Goal: Task Accomplishment & Management: Use online tool/utility

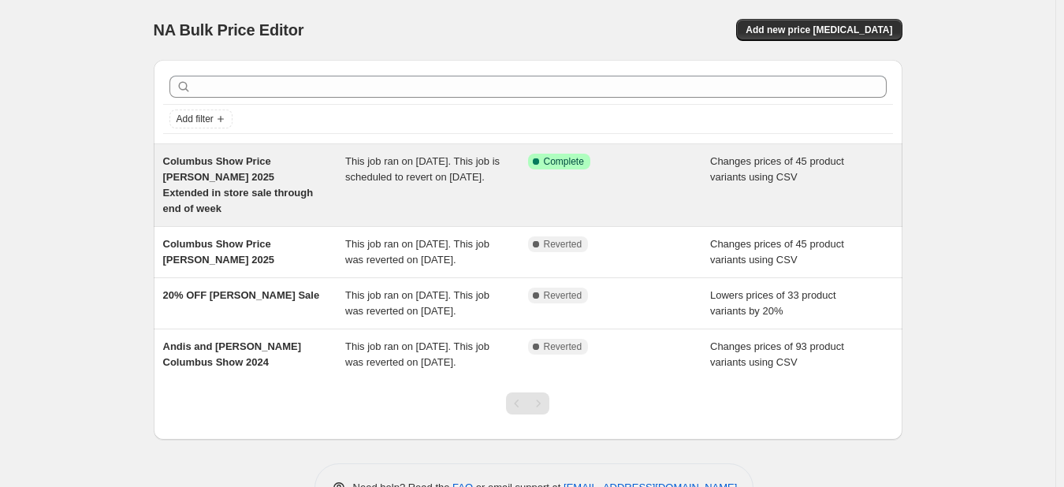
click at [311, 191] on div "Columbus Show Price [PERSON_NAME] 2025 Extended in store sale through end of we…" at bounding box center [254, 185] width 183 height 63
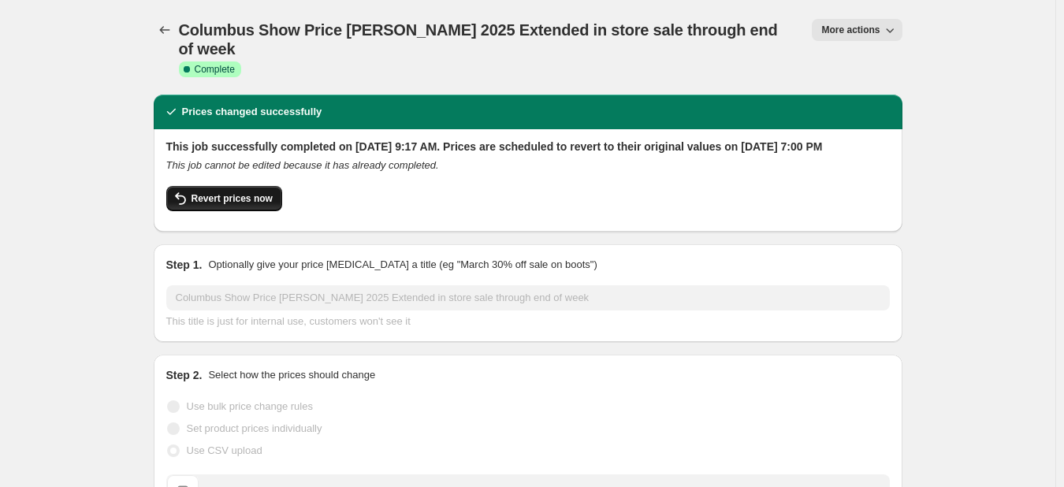
click at [243, 202] on button "Revert prices now" at bounding box center [224, 198] width 116 height 25
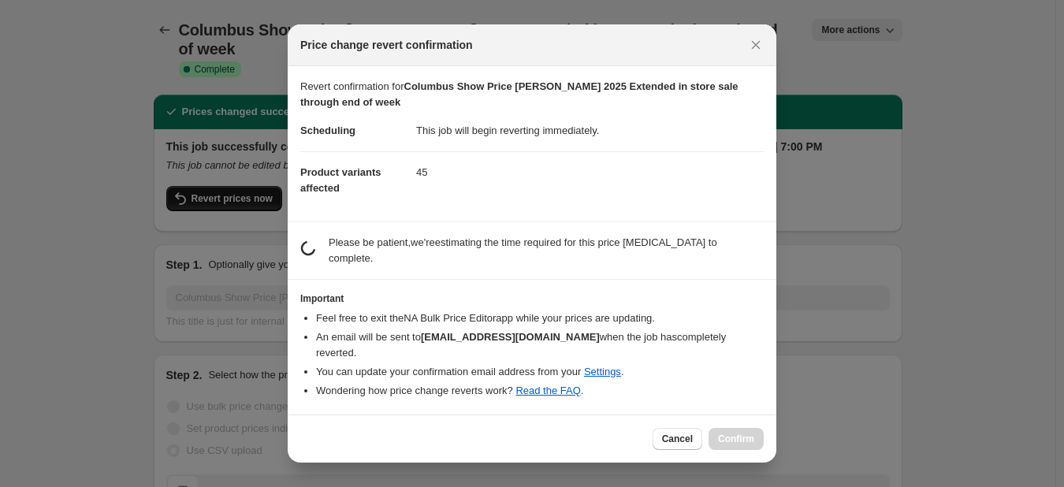
checkbox input "false"
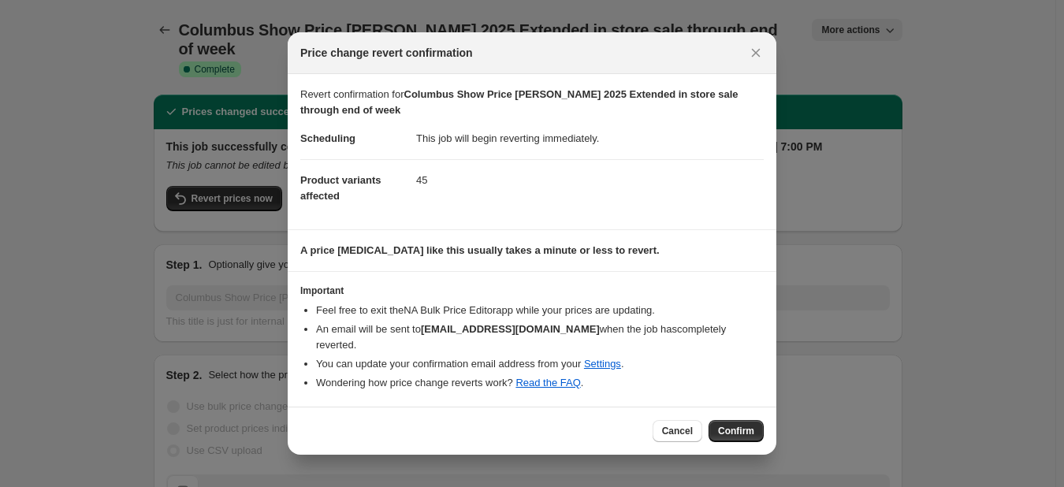
click at [741, 427] on span "Confirm" at bounding box center [736, 431] width 36 height 13
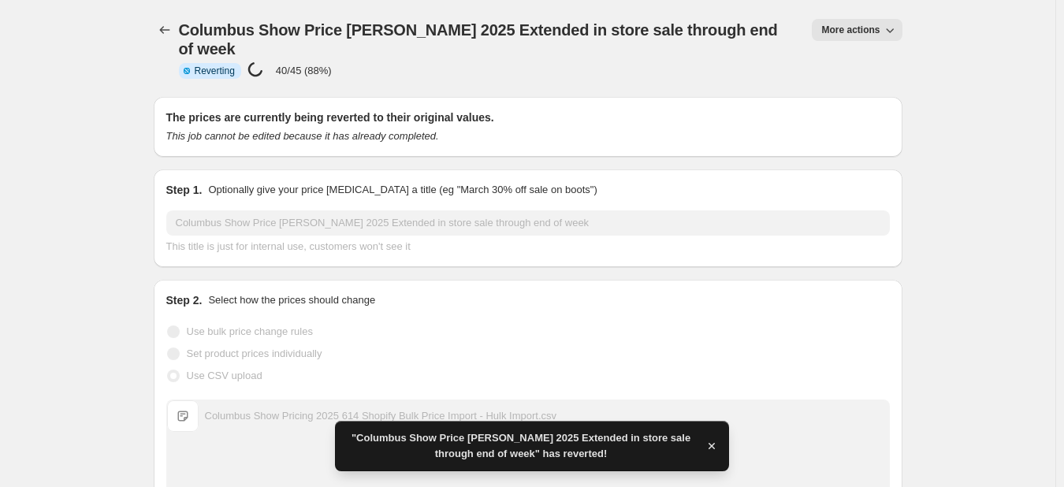
checkbox input "true"
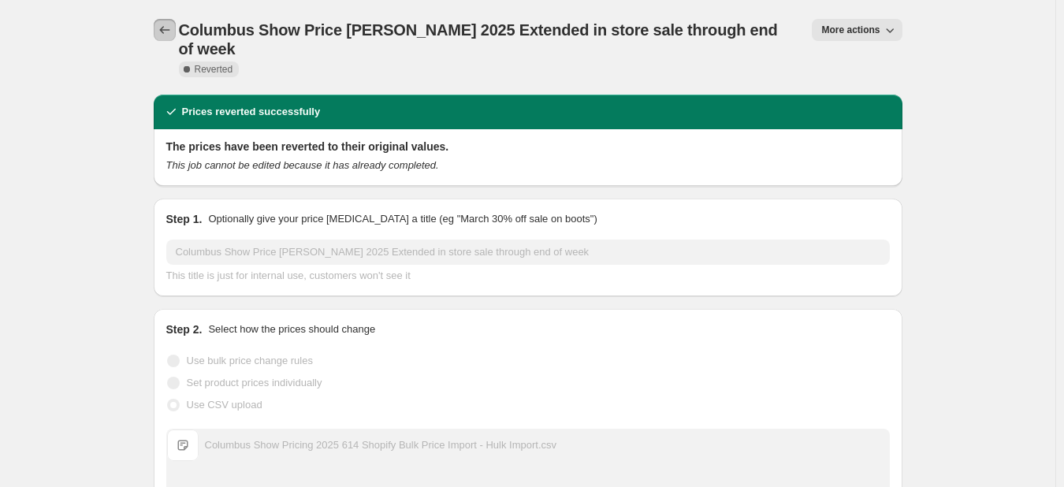
click at [174, 38] on button "Price change jobs" at bounding box center [165, 30] width 22 height 22
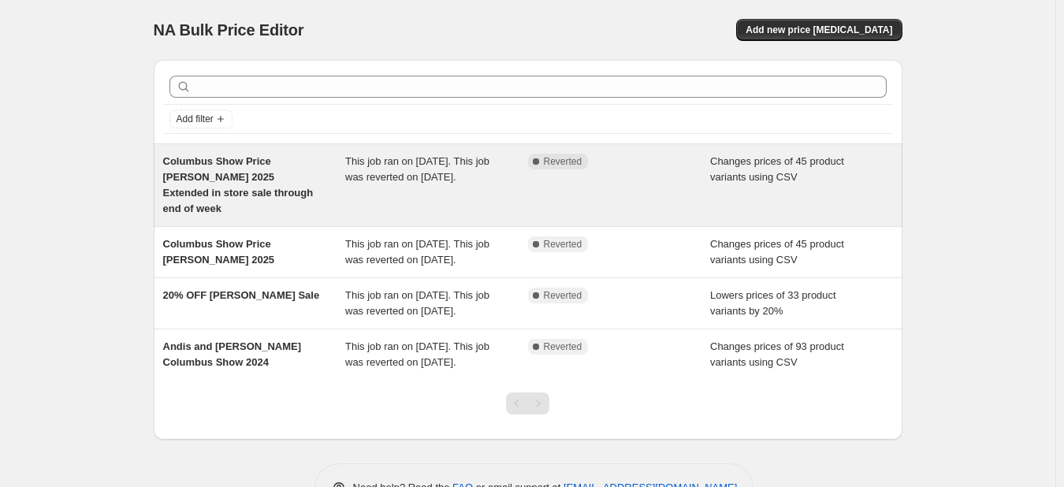
click at [436, 177] on span "This job ran on September 16, 2025. This job was reverted on September 18, 2025." at bounding box center [417, 169] width 144 height 28
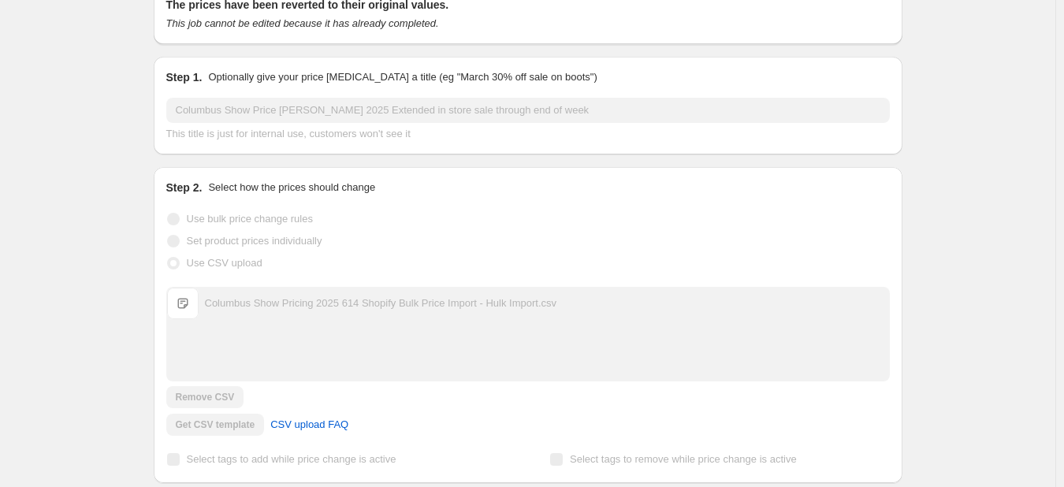
scroll to position [394, 0]
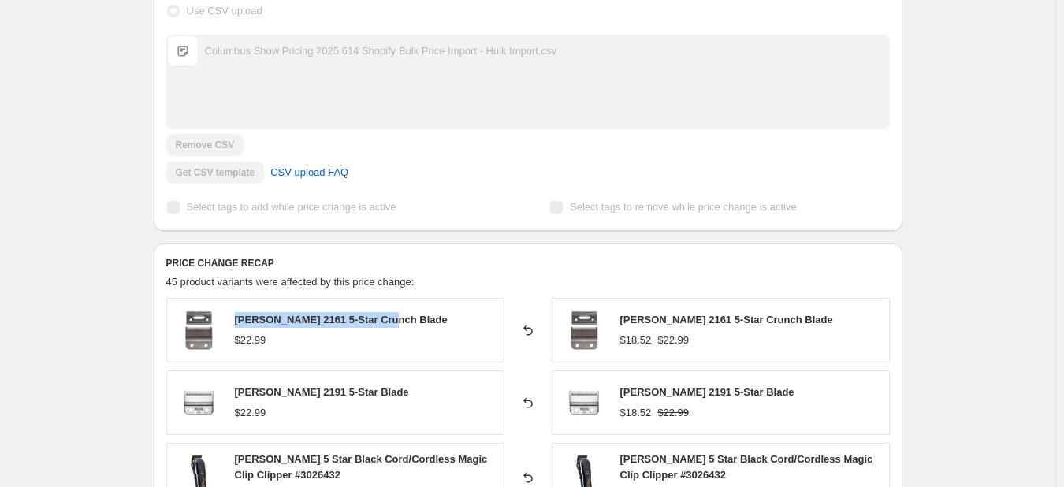
drag, startPoint x: 396, startPoint y: 304, endPoint x: 239, endPoint y: 299, distance: 157.7
click at [239, 299] on div "Wahl 2161 5-Star Crunch Blade $22.99" at bounding box center [335, 330] width 338 height 65
copy span "Wahl 2161 5-Star Crunch Blade"
